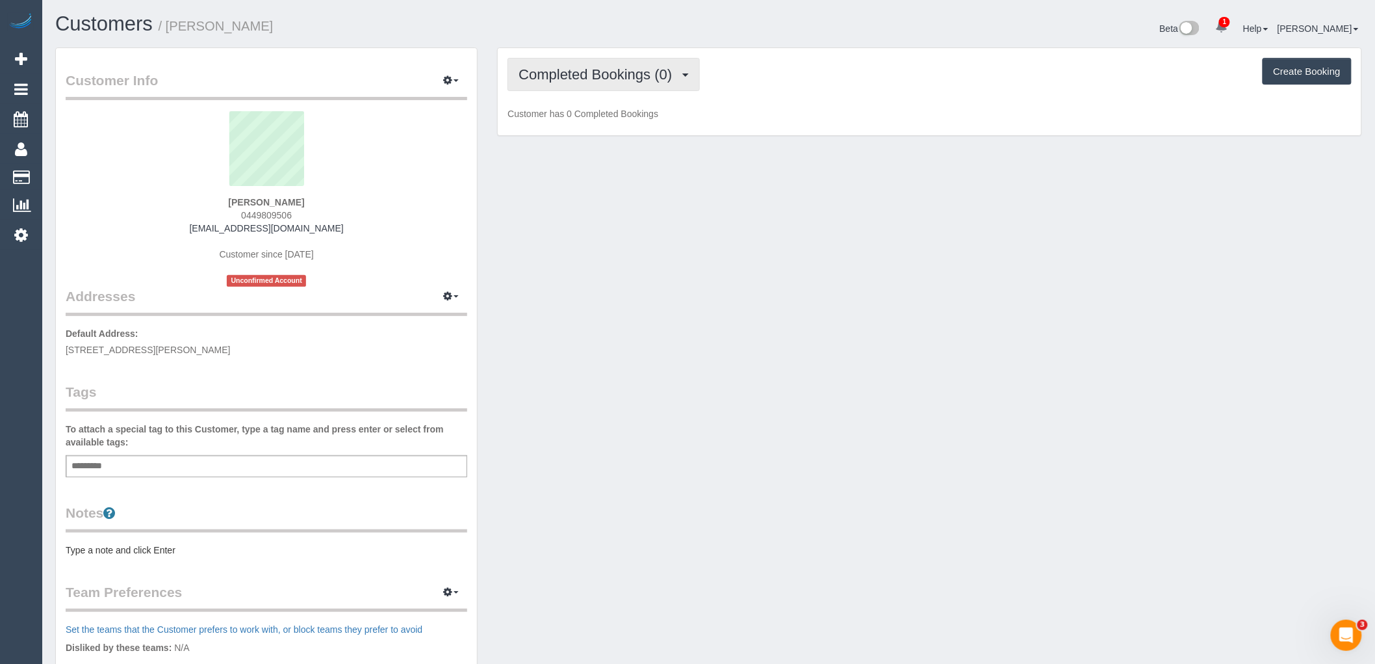
drag, startPoint x: 565, startPoint y: 86, endPoint x: 582, endPoint y: 92, distance: 17.9
click at [565, 86] on button "Completed Bookings (0)" at bounding box center [604, 74] width 192 height 33
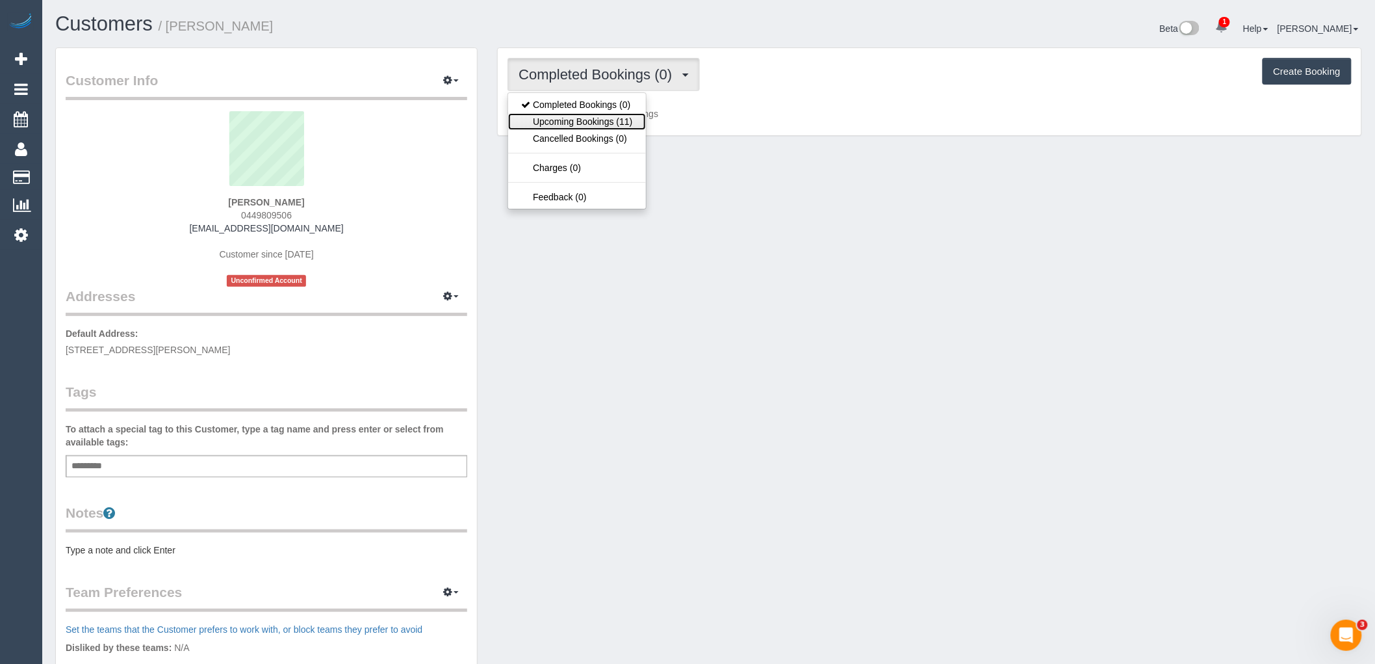
click at [601, 123] on link "Upcoming Bookings (11)" at bounding box center [576, 121] width 137 height 17
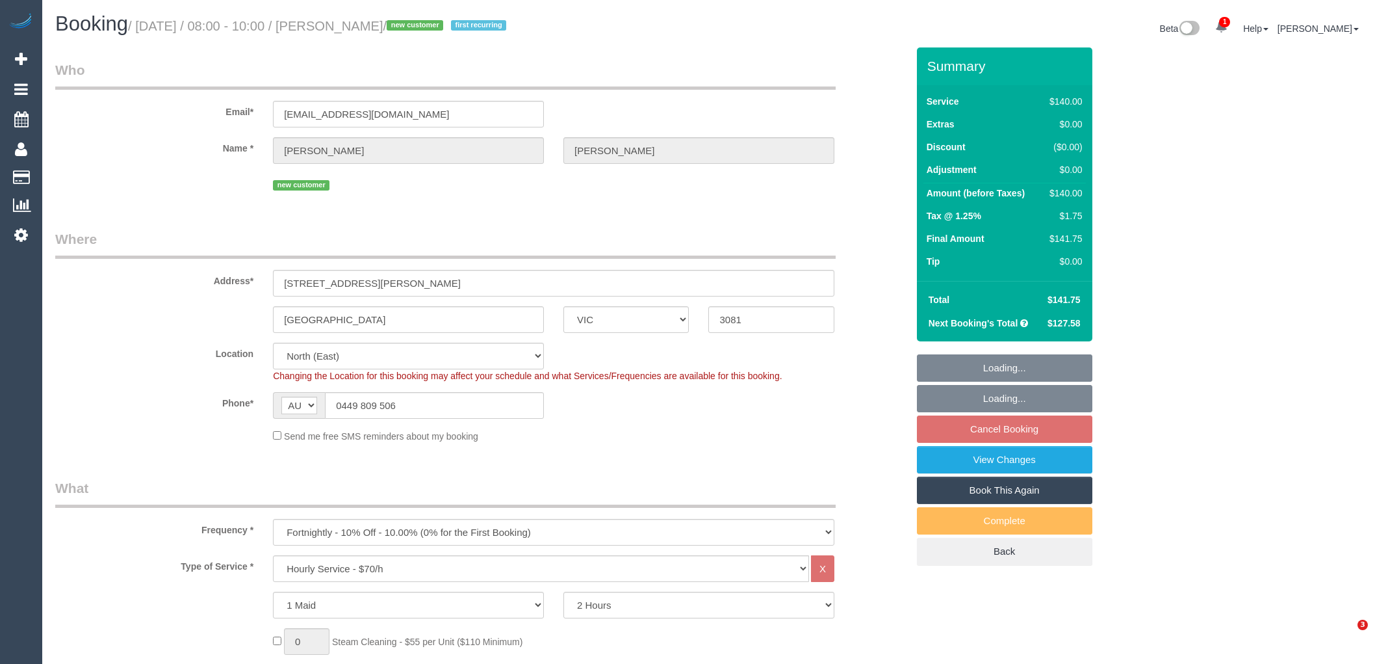
select select "VIC"
select select "number:27"
select select "number:14"
select select "number:21"
select select "number:22"
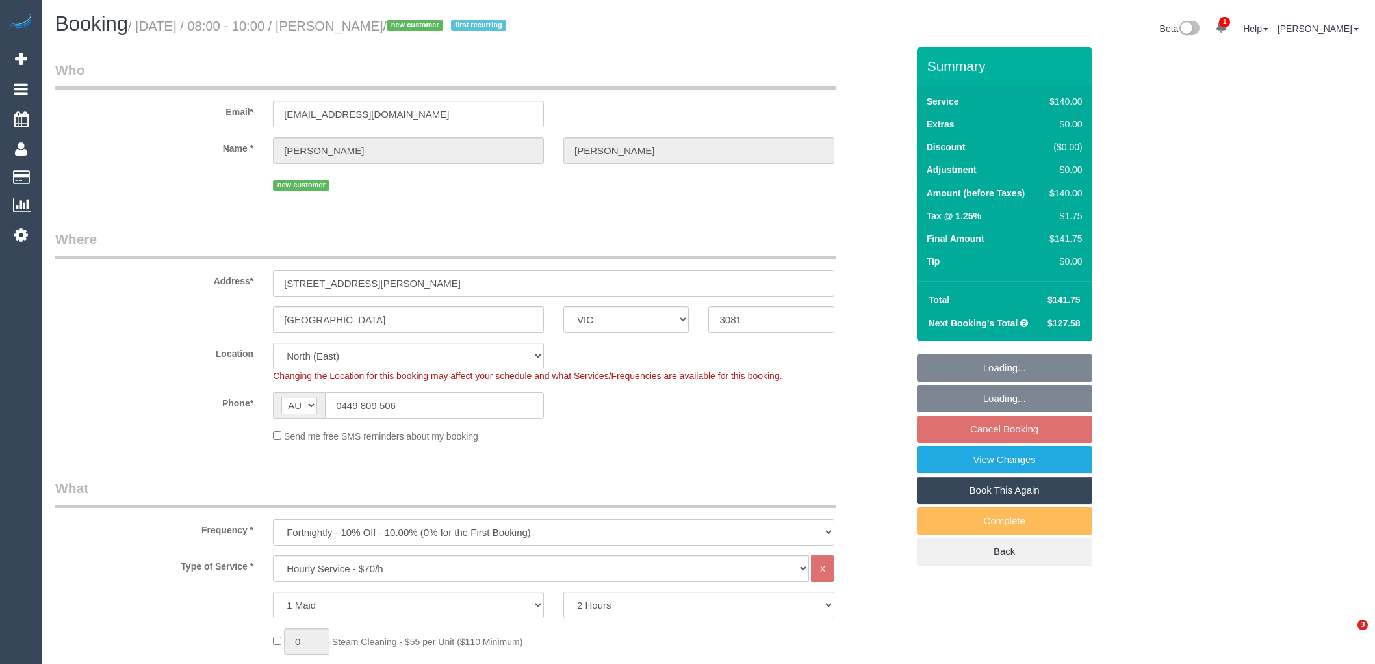
select select "number:34"
select select "number:26"
select select "spot2"
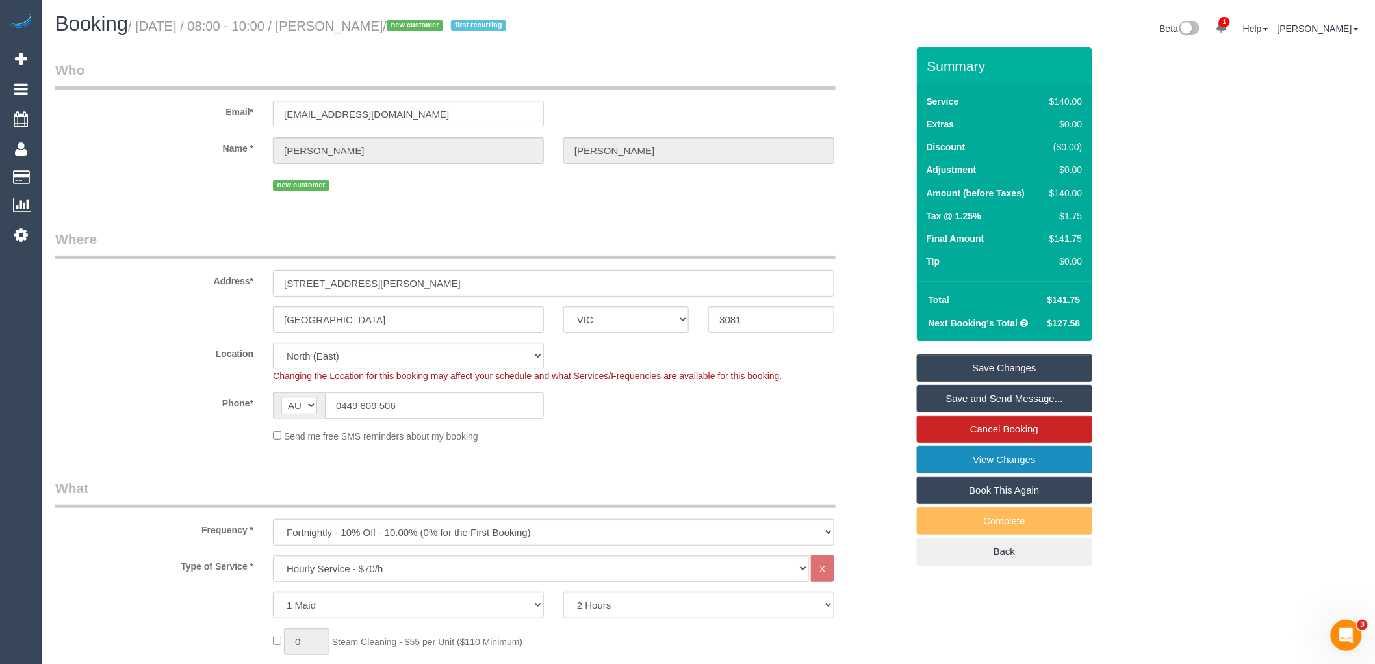
click at [1023, 456] on link "View Changes" at bounding box center [1004, 459] width 175 height 27
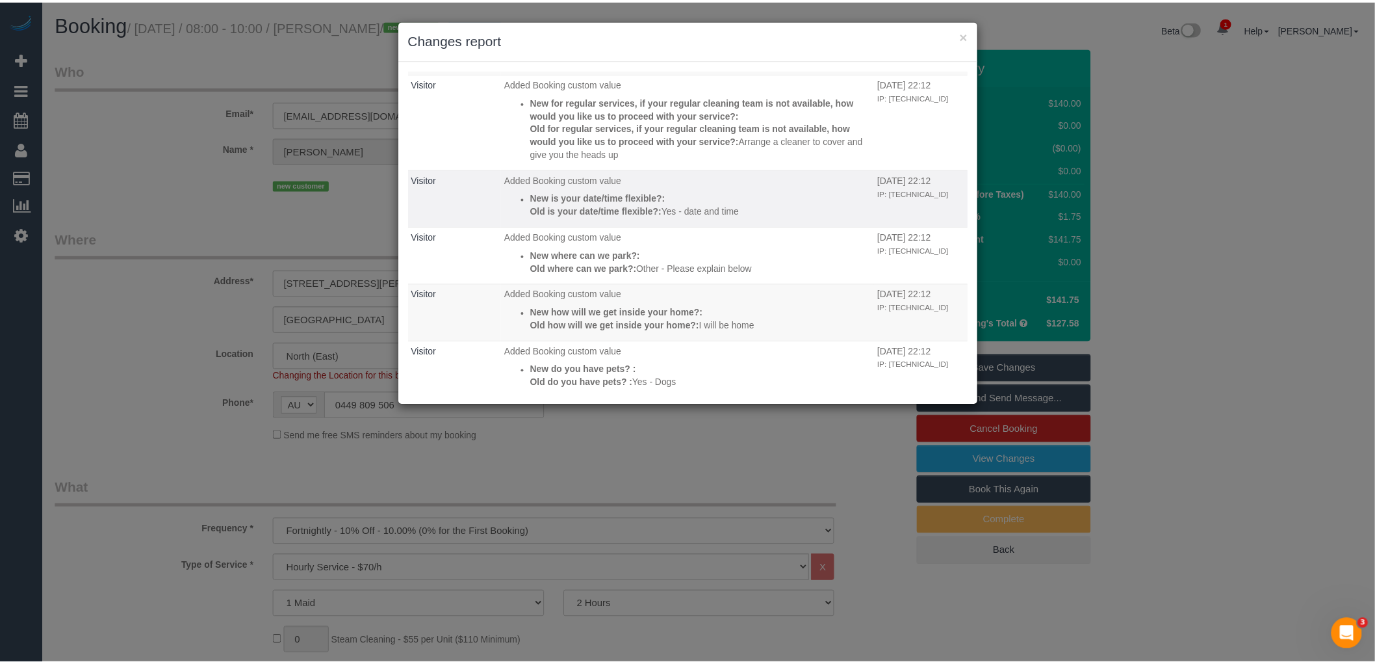
scroll to position [259, 0]
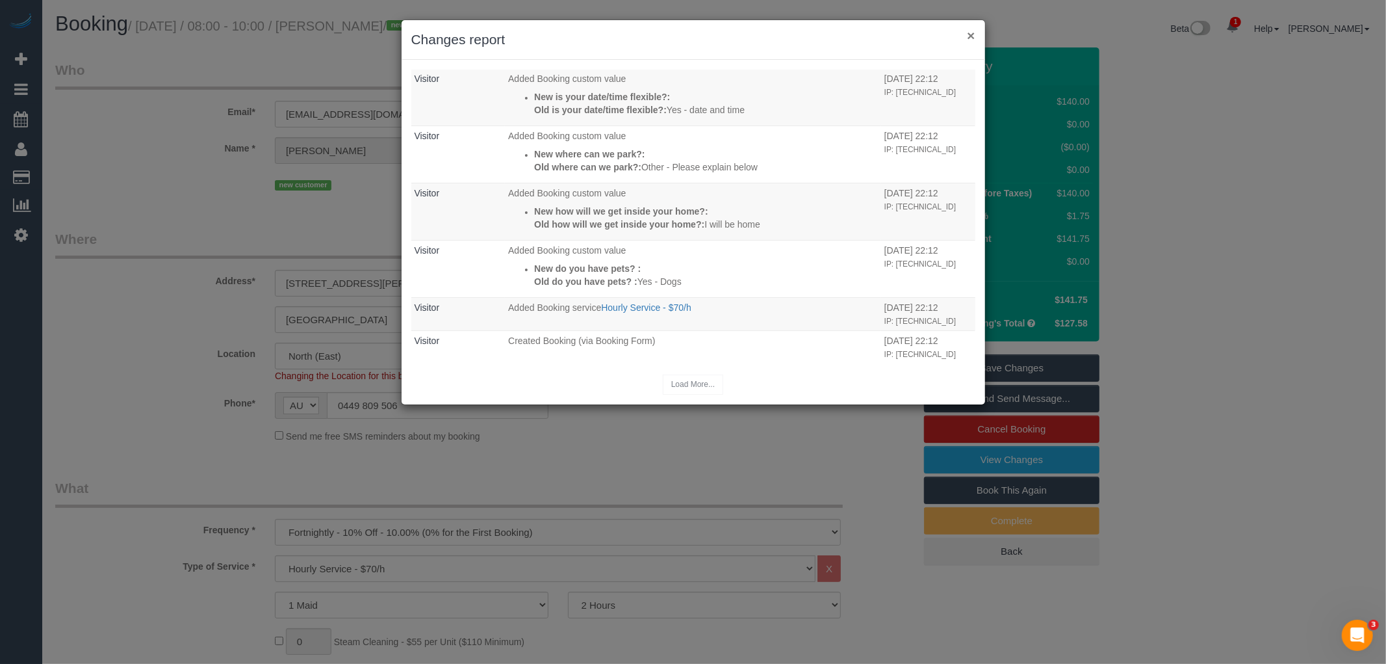
click at [968, 35] on button "×" at bounding box center [971, 36] width 8 height 14
